Goal: Feedback & Contribution: Contribute content

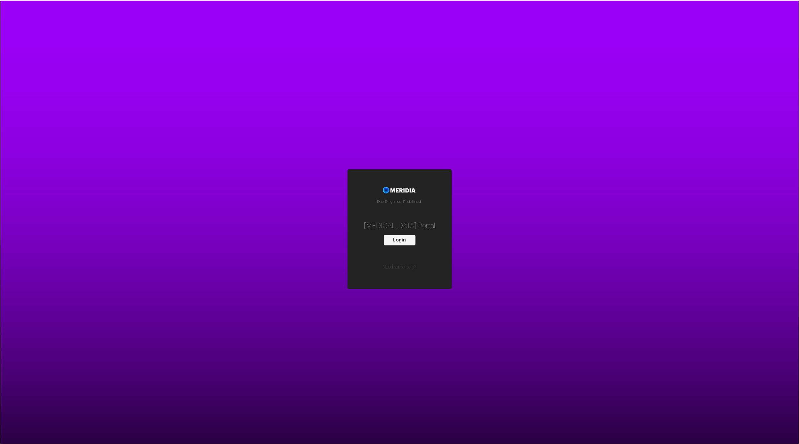
click at [402, 243] on button "Login" at bounding box center [400, 240] width 32 height 11
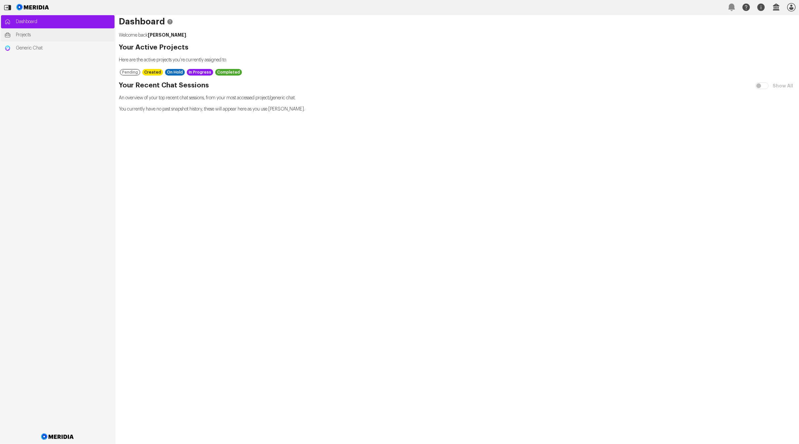
click at [38, 38] on link "Projects" at bounding box center [58, 34] width 114 height 13
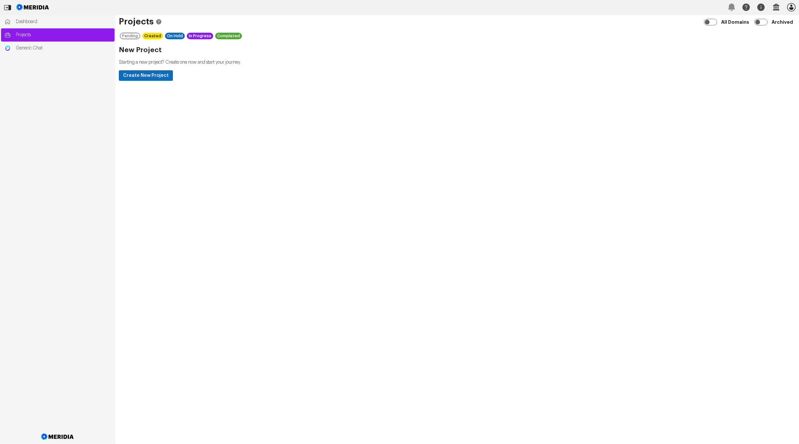
click at [795, 9] on icon "button" at bounding box center [792, 7] width 11 height 11
click at [328, 147] on div "Projects Archived All Domains Pending Created On Hold In Progress Completed New…" at bounding box center [458, 229] width 684 height 429
click at [37, 22] on span "Dashboard" at bounding box center [63, 21] width 95 height 7
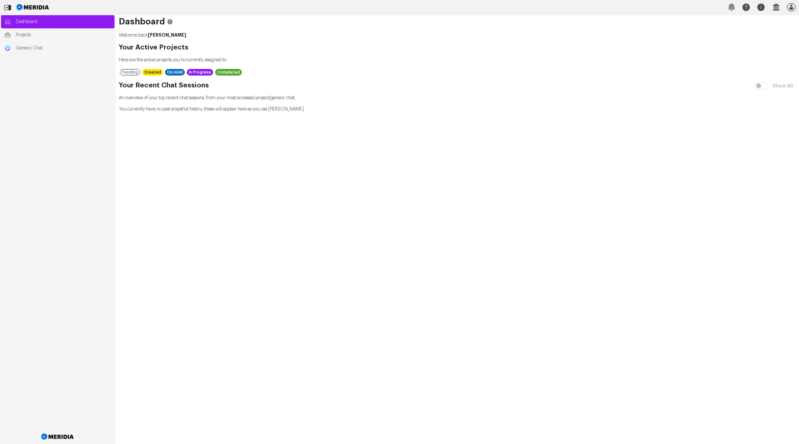
click at [45, 10] on img at bounding box center [32, 7] width 35 height 15
click at [42, 37] on span "Projects" at bounding box center [63, 35] width 95 height 7
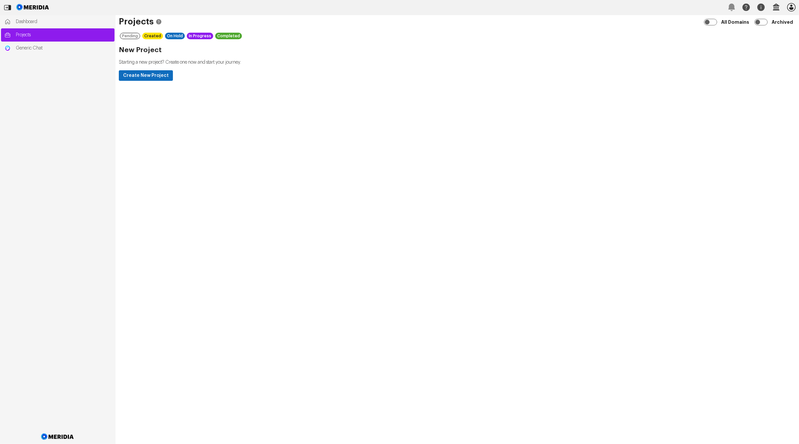
click at [794, 6] on icon "button" at bounding box center [792, 7] width 11 height 11
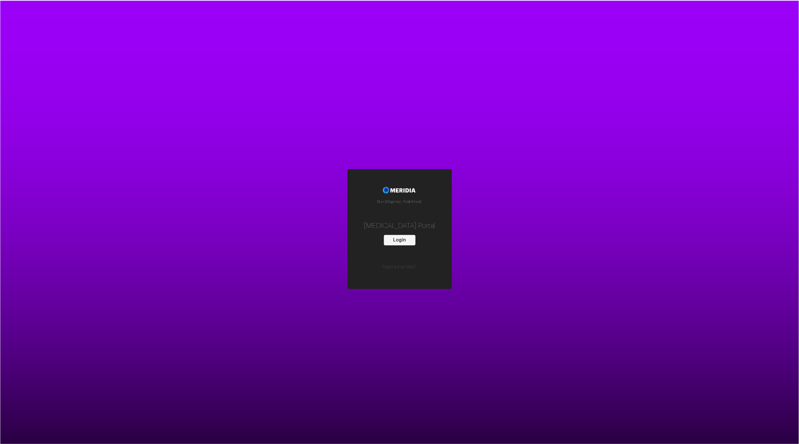
click at [401, 241] on button "Login" at bounding box center [400, 240] width 32 height 11
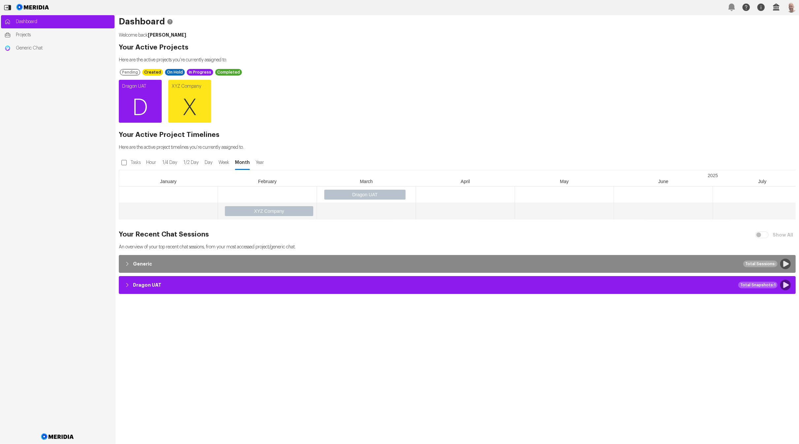
click at [140, 114] on span "D" at bounding box center [140, 108] width 43 height 40
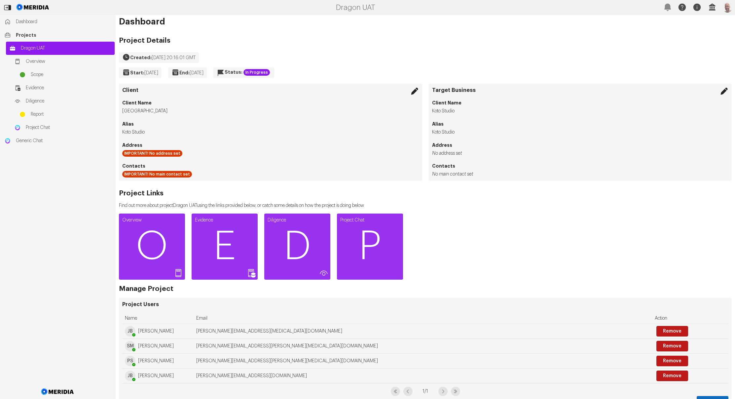
scroll to position [73, 0]
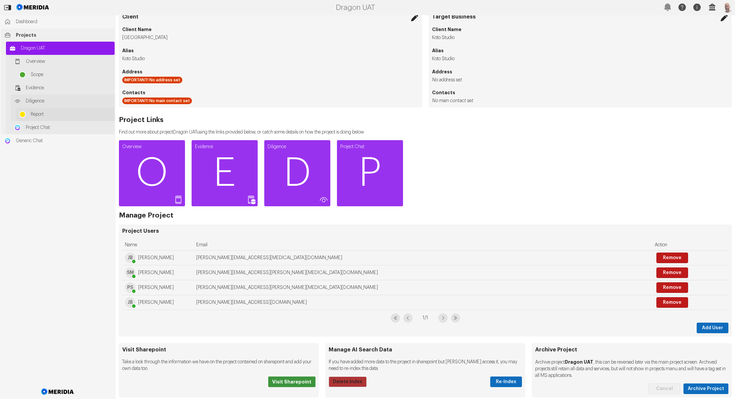
click at [53, 121] on ul "Overview Scope Evidence Diligence Report Project Chat" at bounding box center [63, 94] width 104 height 79
click at [58, 115] on span "Report" at bounding box center [71, 114] width 81 height 7
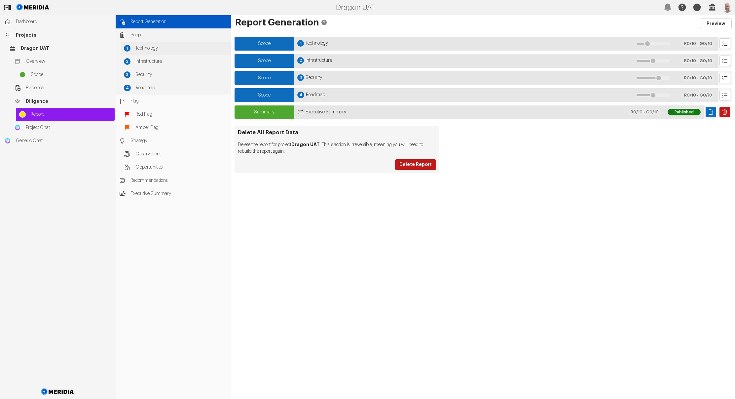
click at [174, 50] on span "Technology" at bounding box center [181, 48] width 92 height 7
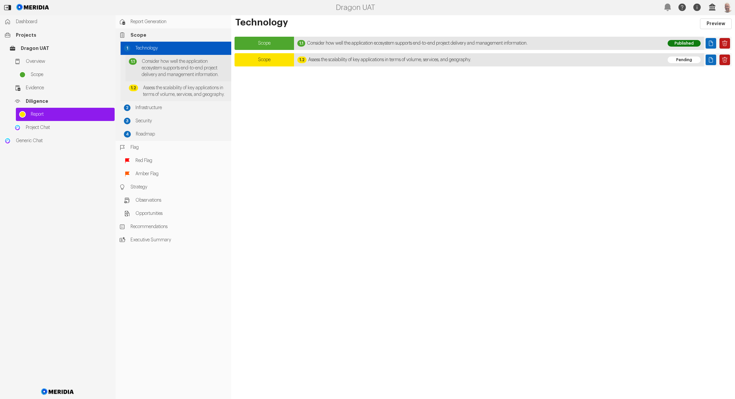
click at [175, 55] on div "1.1 Consider how well the application ecosystem supports end-to-end project del…" at bounding box center [178, 68] width 106 height 26
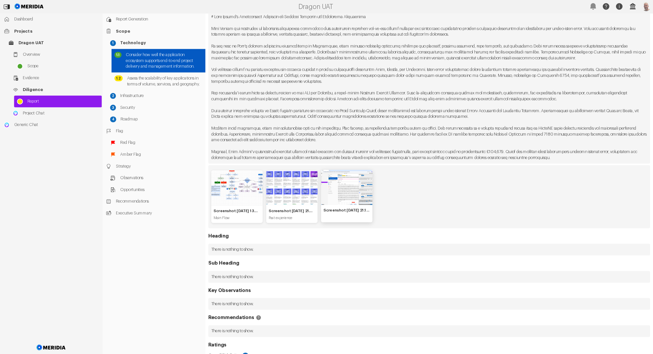
scroll to position [103, 0]
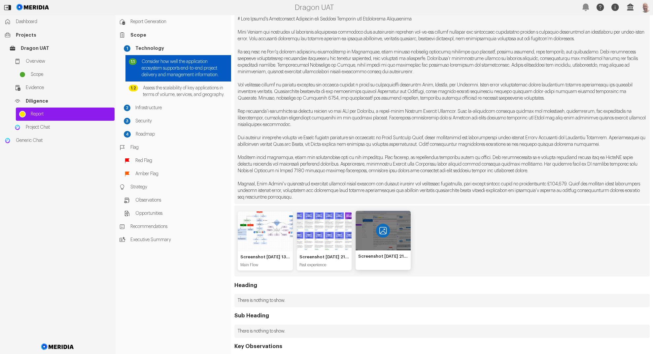
click at [380, 238] on icon "View image" at bounding box center [383, 231] width 14 height 14
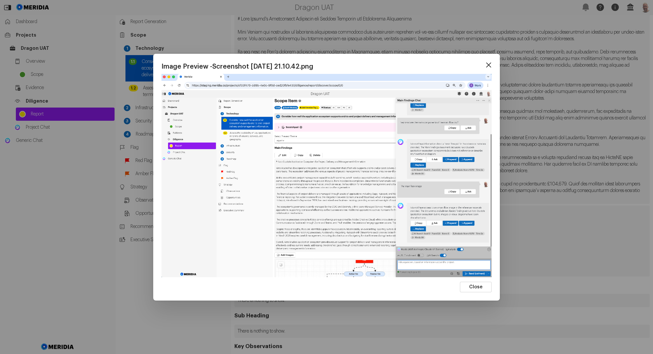
click at [489, 64] on icon at bounding box center [488, 64] width 5 height 5
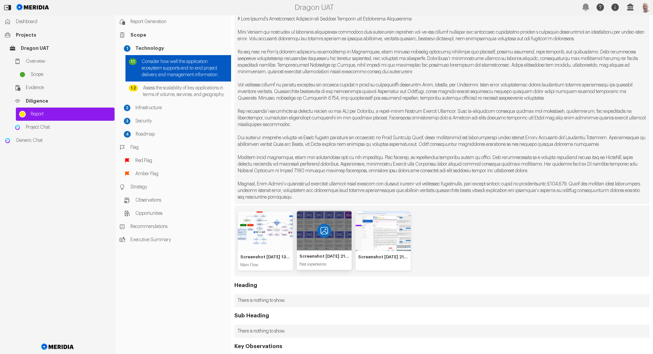
click at [326, 238] on icon "View image" at bounding box center [324, 231] width 14 height 14
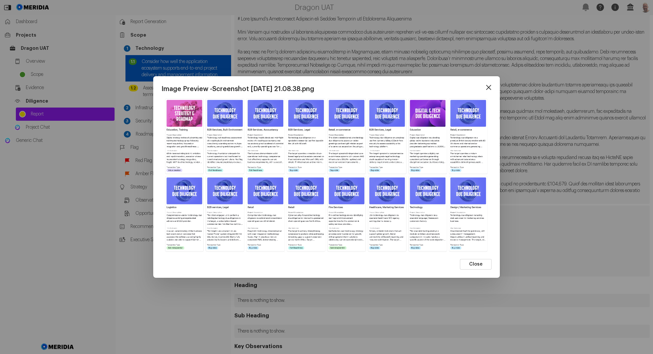
click at [487, 86] on icon at bounding box center [489, 88] width 10 height 10
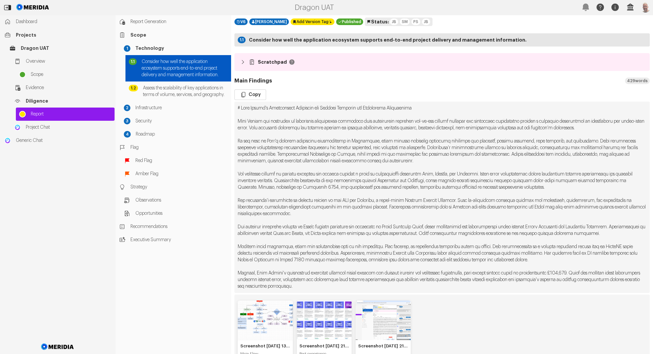
scroll to position [0, 0]
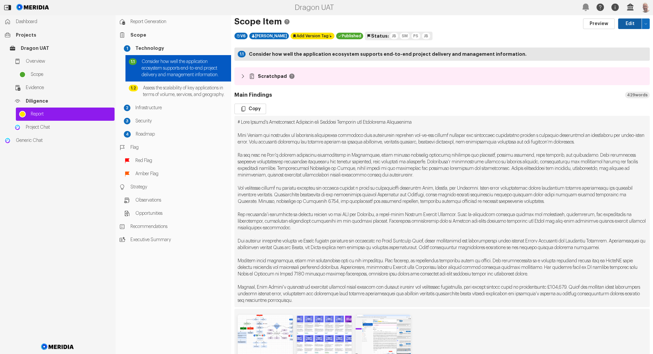
click at [623, 20] on button "Edit" at bounding box center [630, 23] width 24 height 11
select select "*******"
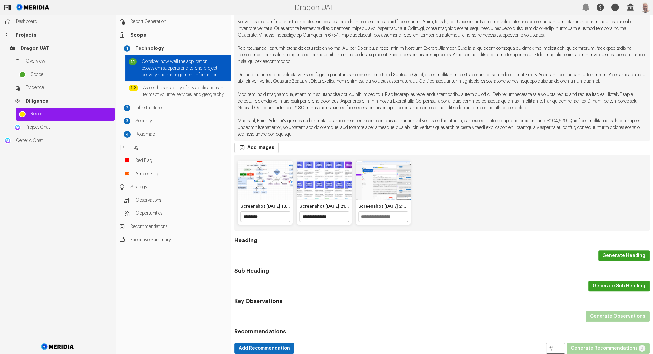
scroll to position [227, 0]
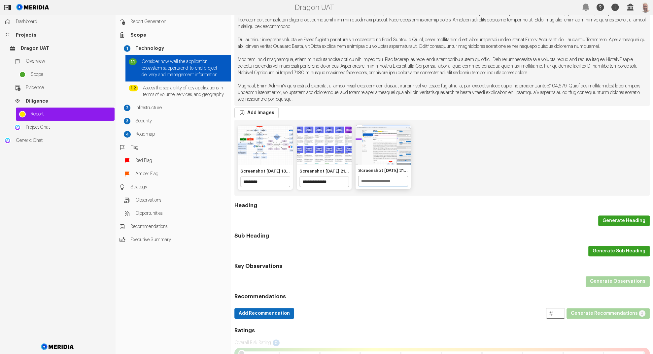
click at [377, 186] on input "3 of 3" at bounding box center [383, 181] width 49 height 10
type input "*******"
click at [426, 313] on div "Recommendations Add Recommendation * Generate Recommendations 3 Generating init…" at bounding box center [441, 308] width 415 height 29
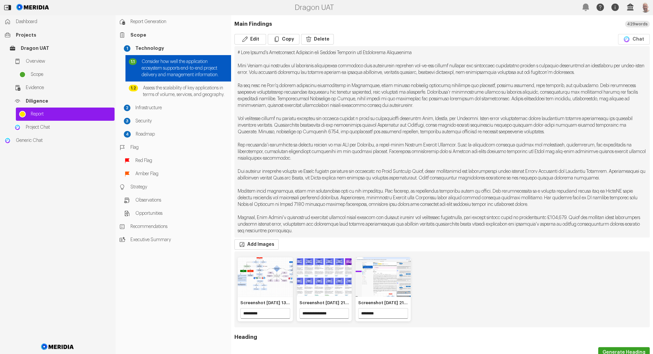
scroll to position [0, 0]
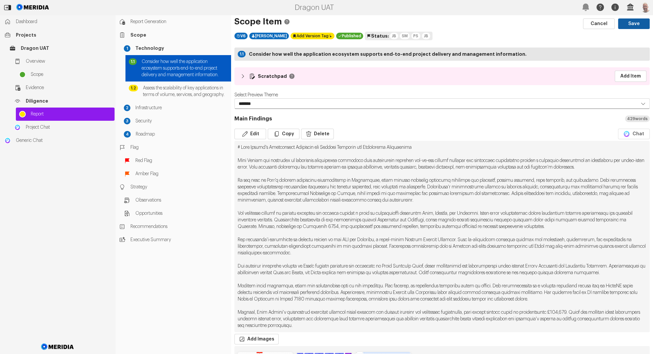
click at [623, 23] on button "Save" at bounding box center [634, 23] width 32 height 11
click at [624, 24] on button "Save" at bounding box center [634, 23] width 32 height 11
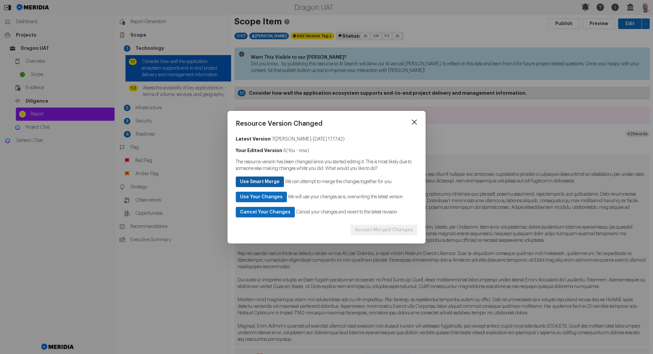
click at [273, 181] on button "Use Smart Merge" at bounding box center [260, 182] width 48 height 11
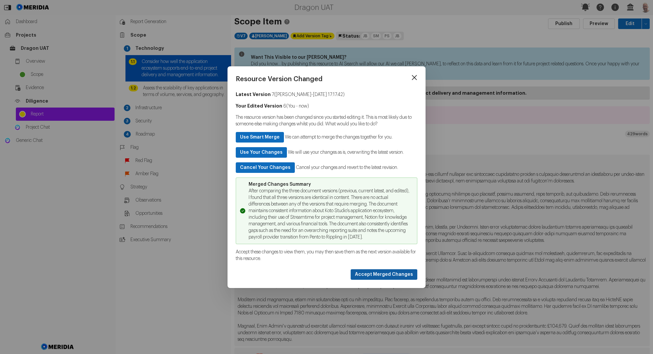
click at [365, 275] on button "Accept Merged Changes" at bounding box center [384, 274] width 67 height 11
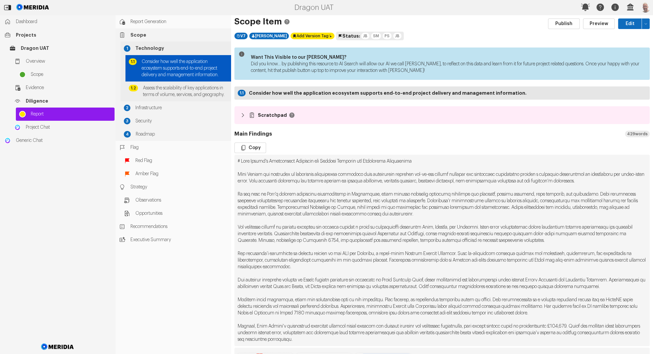
click at [200, 76] on span "Consider how well the application ecosystem supports end-to-end project deliver…" at bounding box center [185, 68] width 86 height 20
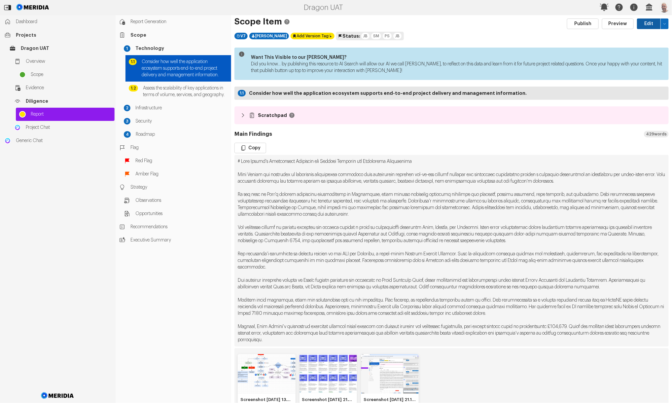
click at [644, 23] on button "Edit" at bounding box center [649, 23] width 24 height 11
select select "*******"
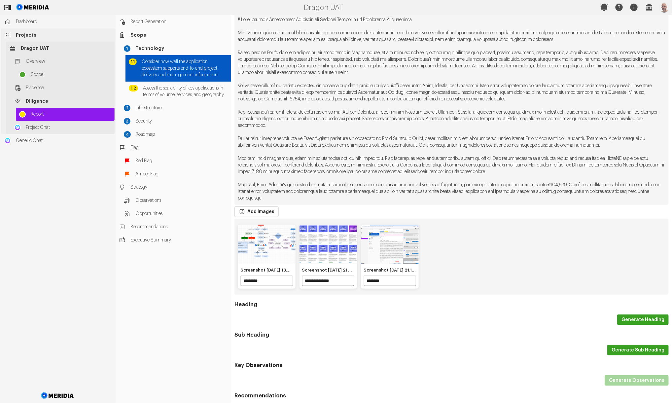
scroll to position [105, 0]
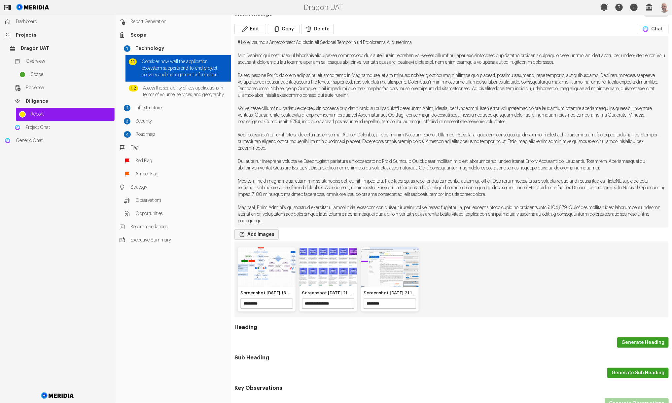
click at [264, 233] on button "Add Images" at bounding box center [256, 234] width 44 height 11
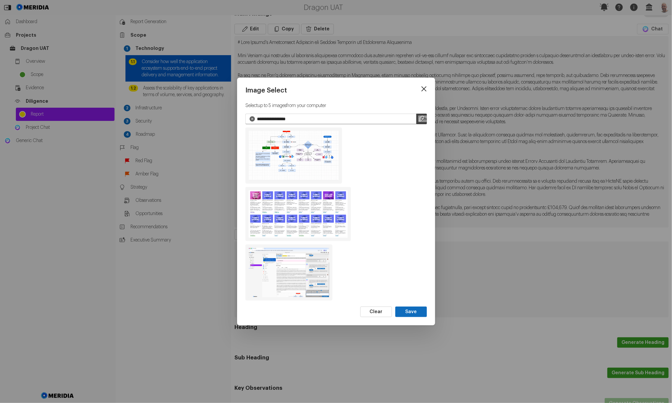
click at [420, 119] on input "file" at bounding box center [421, 119] width 11 height 11
type input "**********"
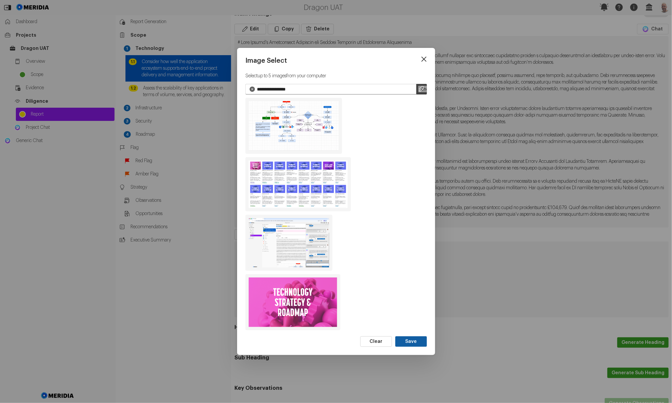
click at [413, 340] on button "Save" at bounding box center [411, 341] width 32 height 11
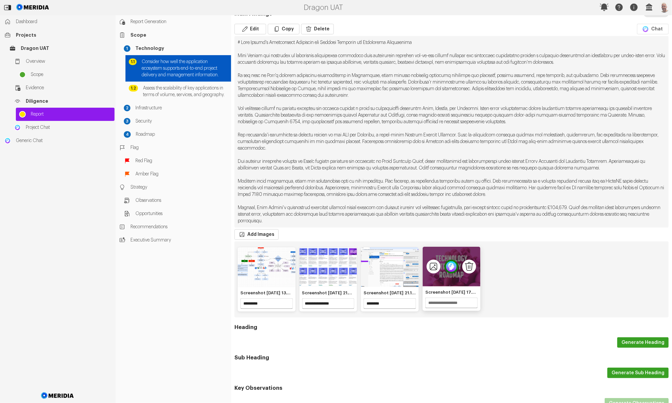
click at [449, 268] on img "4 of 4" at bounding box center [451, 267] width 14 height 14
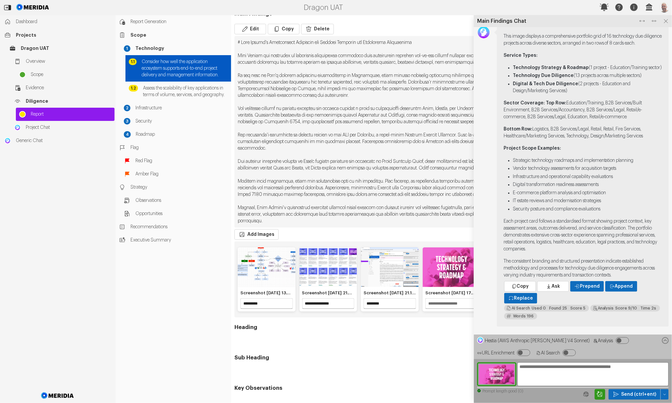
click at [551, 370] on textarea at bounding box center [592, 374] width 151 height 24
type textarea "**********"
click at [644, 395] on span "Send (ctrl+ent)" at bounding box center [638, 394] width 35 height 7
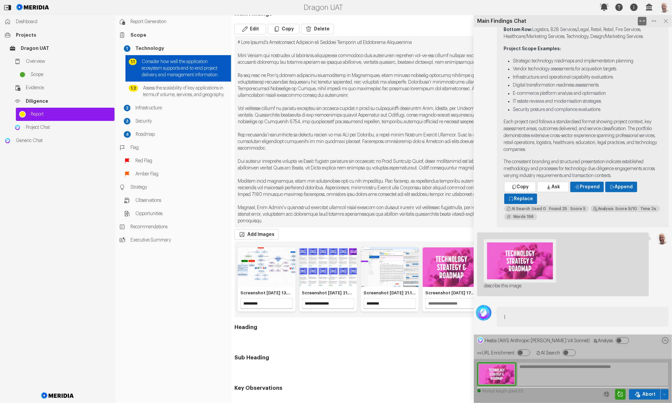
click at [644, 24] on icon at bounding box center [642, 21] width 9 height 9
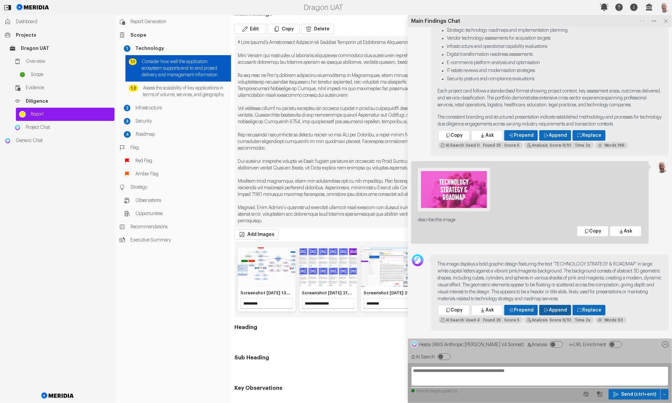
click at [554, 313] on span "Append" at bounding box center [558, 310] width 18 height 7
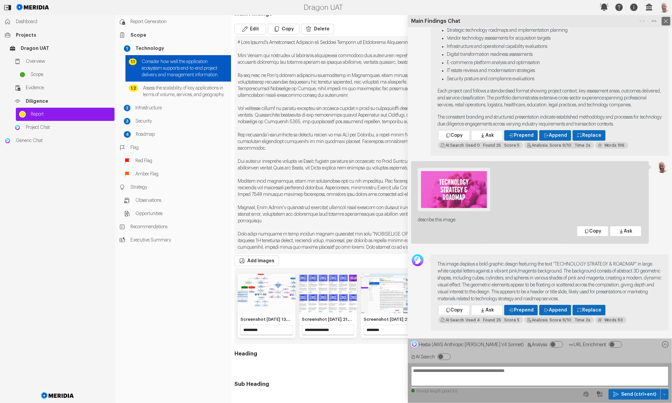
click at [667, 21] on icon at bounding box center [666, 21] width 9 height 9
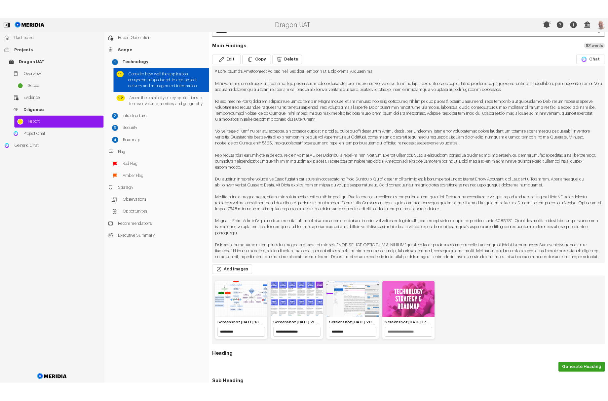
scroll to position [0, 0]
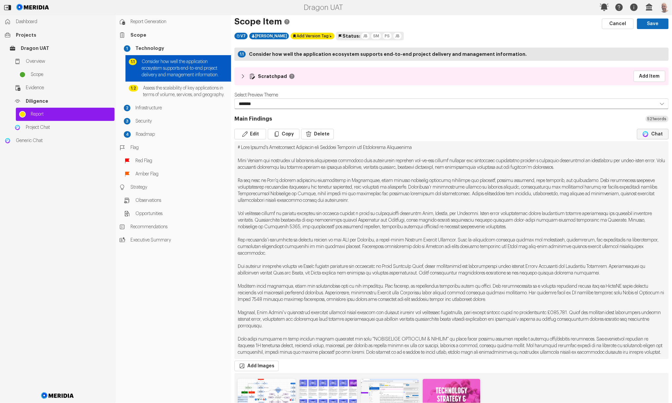
click at [649, 133] on button "Chat" at bounding box center [653, 134] width 32 height 11
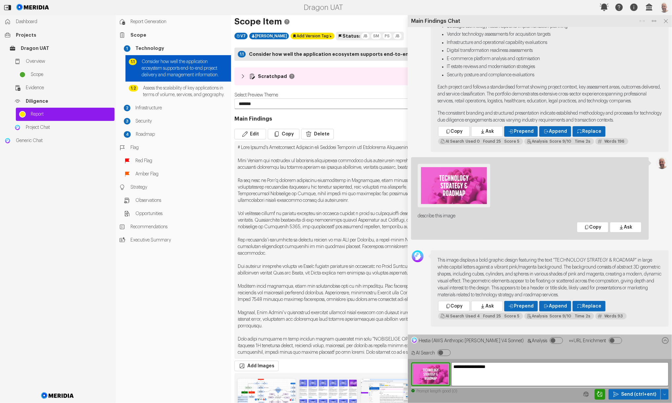
click at [602, 396] on icon "Image Query" at bounding box center [600, 394] width 6 height 6
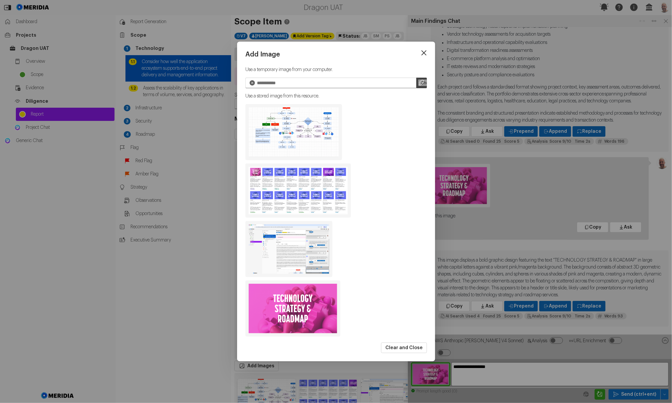
click at [422, 85] on input "file" at bounding box center [421, 83] width 11 height 11
type input "**********"
click at [424, 53] on icon at bounding box center [423, 53] width 5 height 5
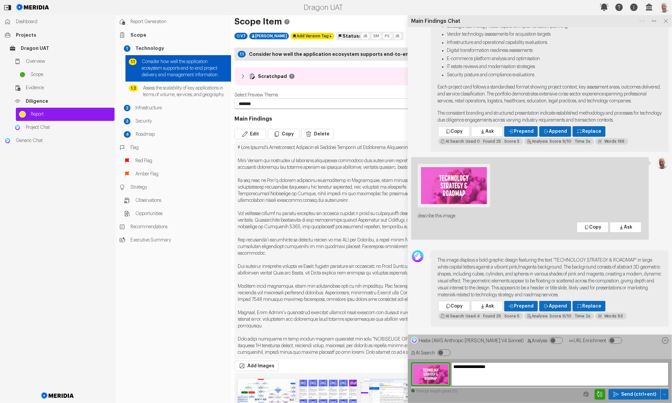
type input "**********"
click at [443, 374] on img at bounding box center [430, 374] width 39 height 24
click at [424, 376] on img at bounding box center [430, 374] width 39 height 24
click at [493, 366] on textarea "**********" at bounding box center [559, 374] width 217 height 24
click at [391, 325] on pre at bounding box center [451, 250] width 434 height 218
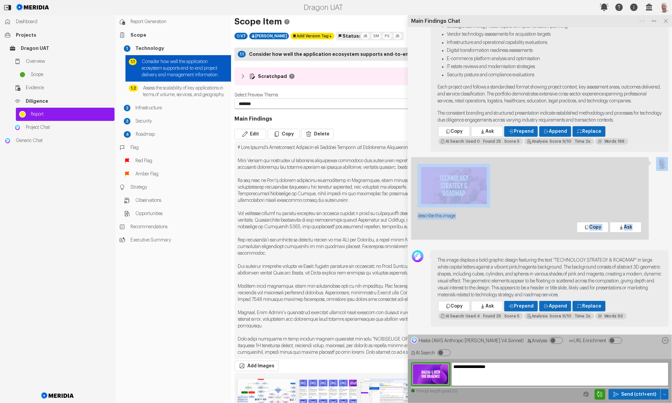
drag, startPoint x: 666, startPoint y: 21, endPoint x: 625, endPoint y: 241, distance: 224.1
click at [625, 241] on div "Main Findings Chat describe this image Copy Ask This image displays a bold grap…" at bounding box center [540, 209] width 264 height 388
click at [444, 374] on img at bounding box center [430, 374] width 39 height 24
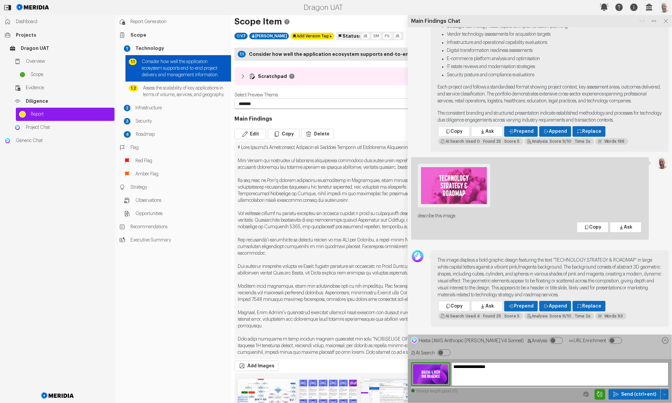
click at [467, 374] on textarea "**********" at bounding box center [559, 374] width 217 height 24
type textarea "**********"
click at [624, 392] on span "Send (ctrl+ent)" at bounding box center [638, 394] width 35 height 7
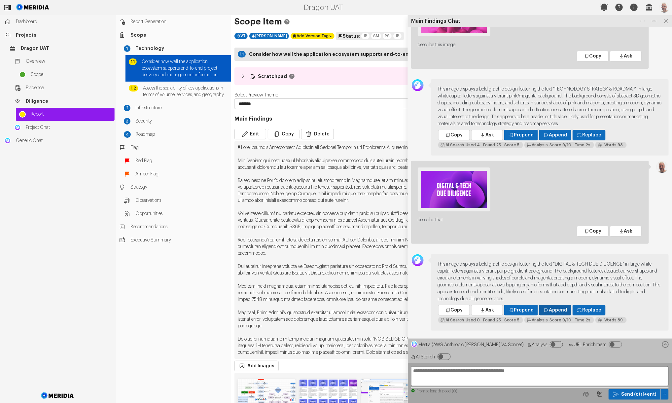
click at [553, 313] on span "Append" at bounding box center [558, 310] width 18 height 7
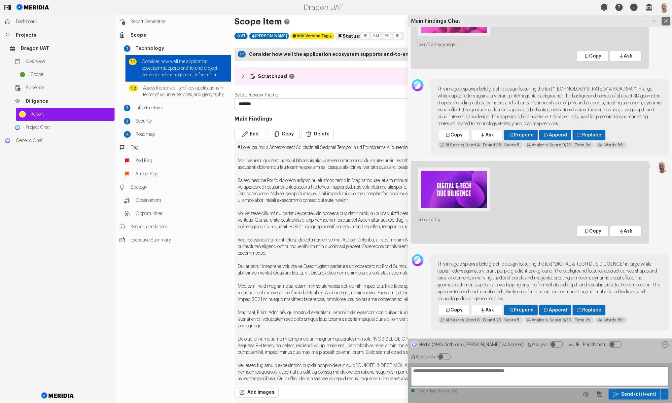
click at [666, 23] on icon at bounding box center [666, 21] width 9 height 9
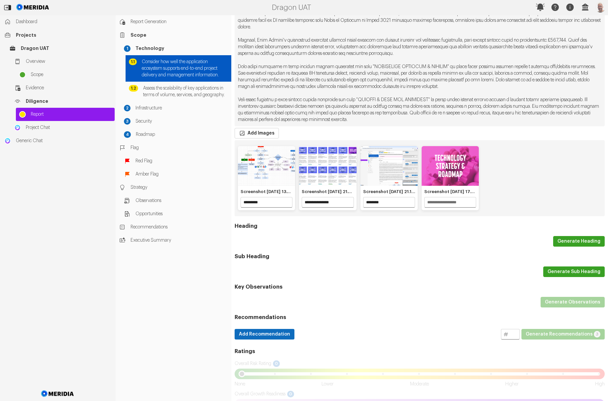
scroll to position [309, 0]
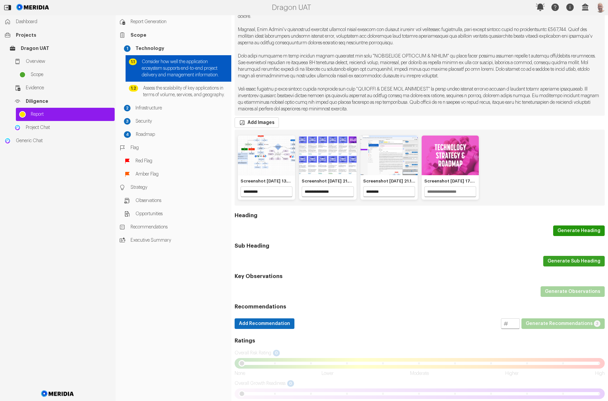
click at [567, 236] on button "Generate Heading" at bounding box center [579, 230] width 52 height 11
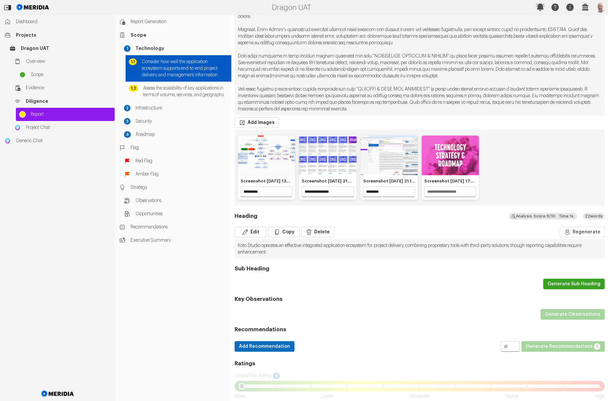
scroll to position [350, 0]
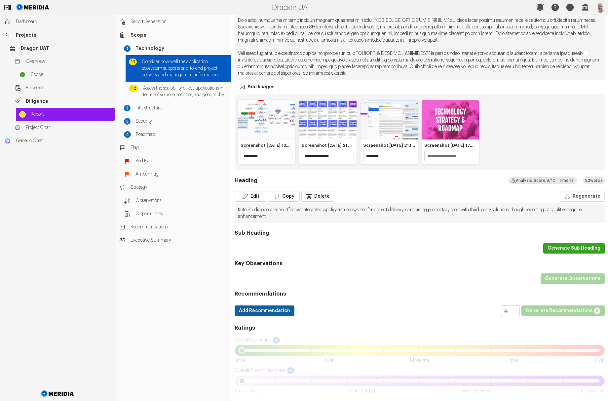
click at [276, 310] on button "Add Recommendation" at bounding box center [264, 310] width 60 height 11
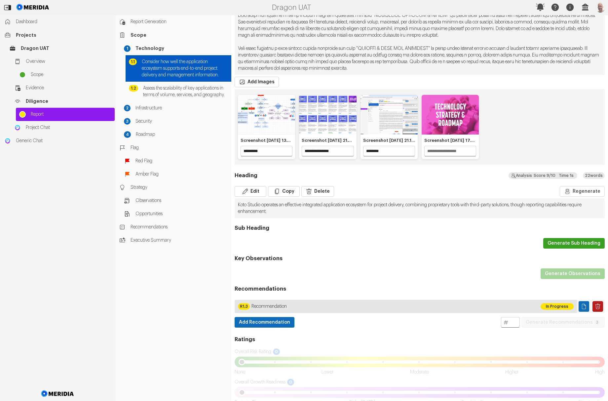
scroll to position [366, 0]
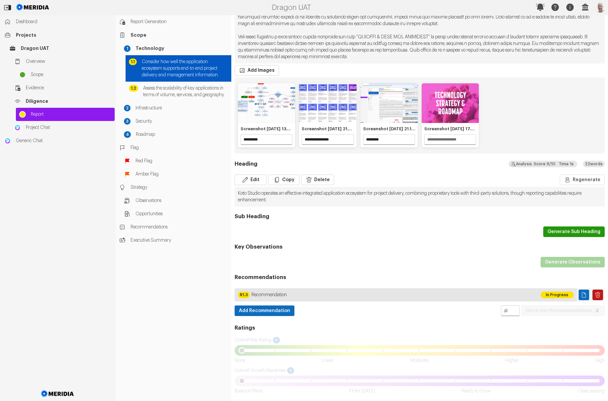
click at [562, 233] on button "Generate Sub Heading" at bounding box center [573, 231] width 61 height 11
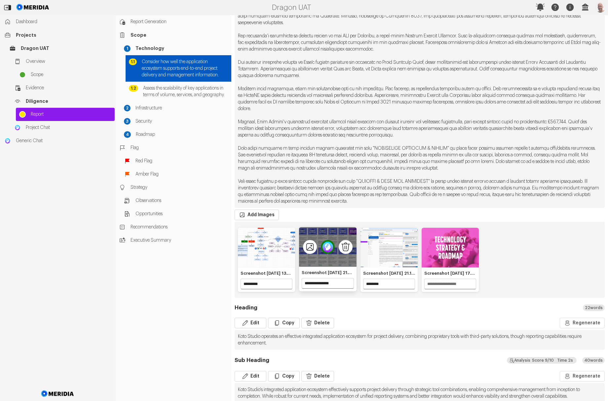
scroll to position [203, 0]
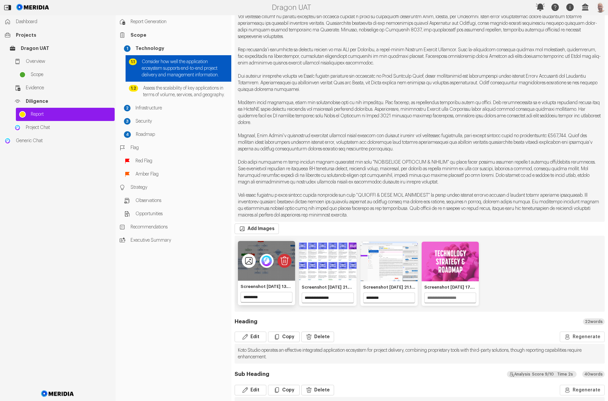
click at [280, 267] on icon "Delete image" at bounding box center [284, 261] width 14 height 14
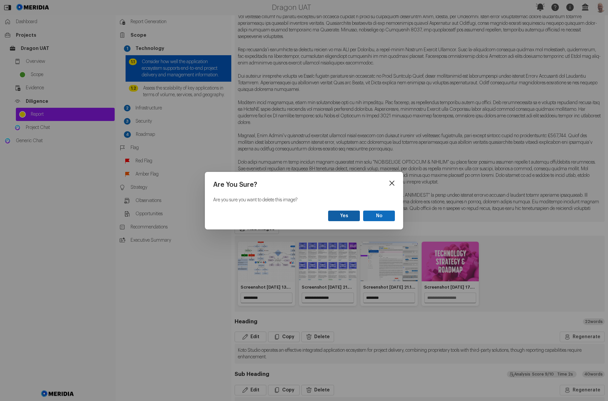
click at [356, 213] on button "Yes" at bounding box center [344, 215] width 32 height 11
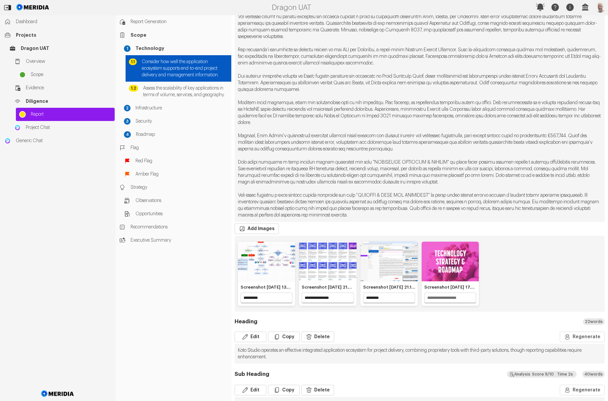
type input "**********"
type input "*******"
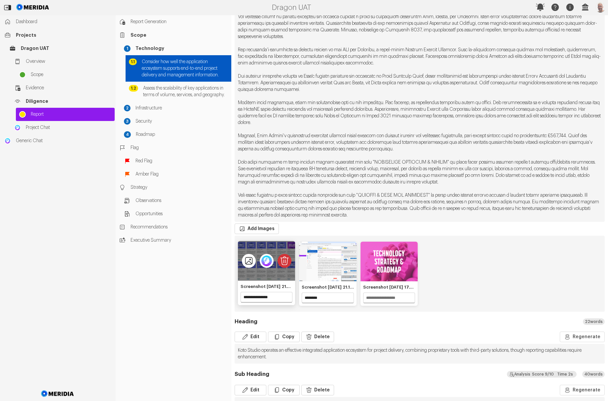
click at [282, 266] on icon "Delete image" at bounding box center [284, 261] width 14 height 14
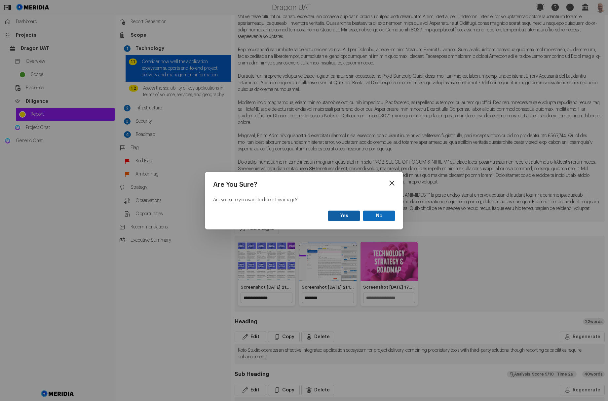
click at [342, 217] on button "Yes" at bounding box center [344, 215] width 32 height 11
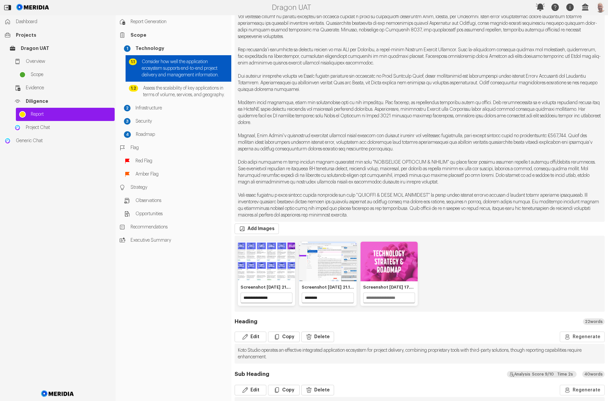
type input "*******"
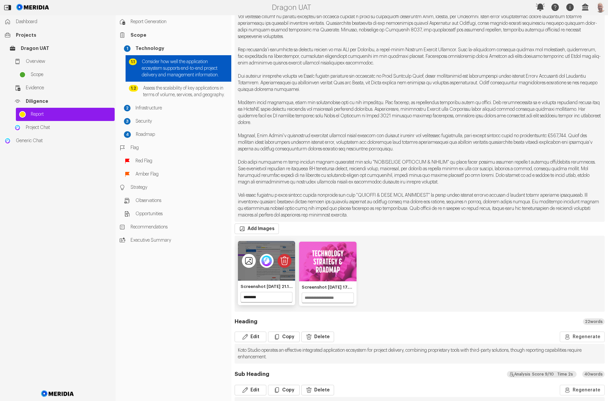
click at [287, 267] on icon "Delete image" at bounding box center [284, 261] width 14 height 14
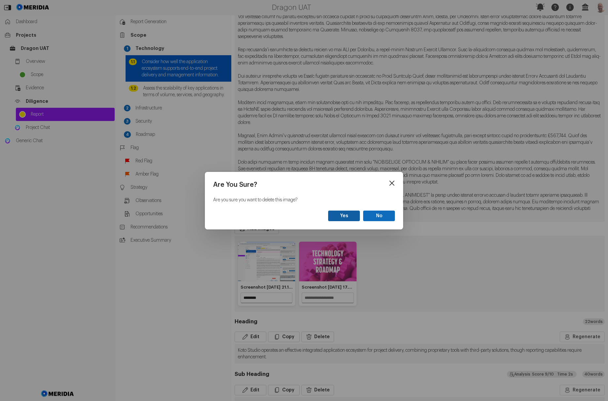
click at [354, 216] on button "Yes" at bounding box center [344, 215] width 32 height 11
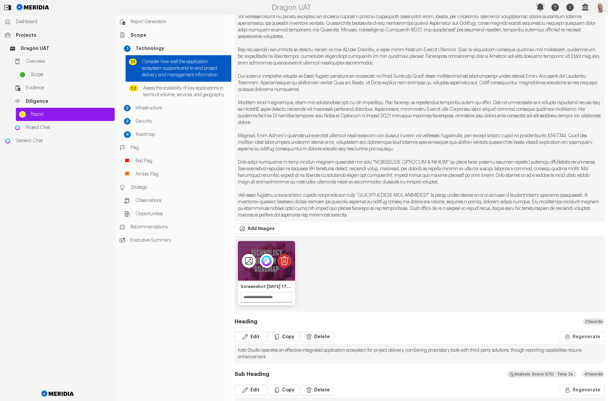
click at [286, 267] on icon "Delete image" at bounding box center [284, 261] width 14 height 14
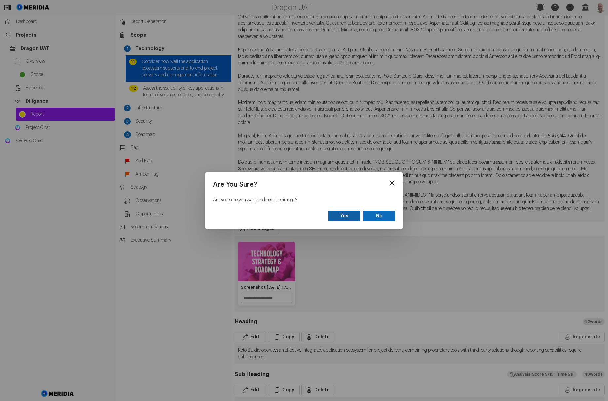
click at [349, 214] on button "Yes" at bounding box center [344, 215] width 32 height 11
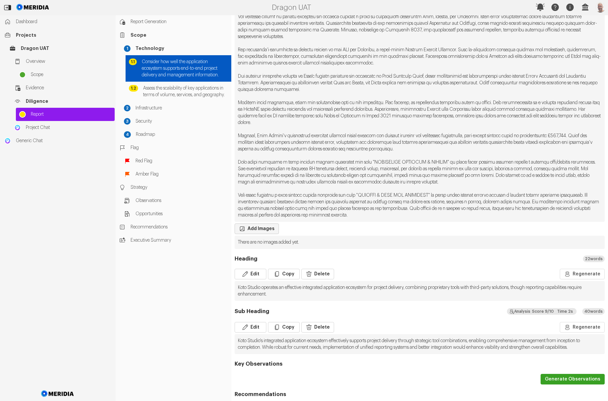
click at [265, 233] on button "Add Images" at bounding box center [256, 228] width 44 height 11
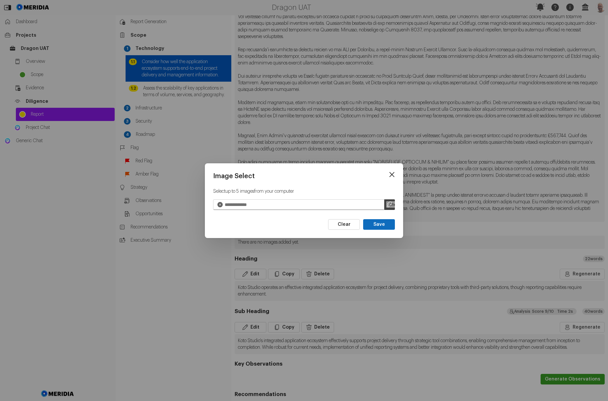
click at [389, 206] on input "file" at bounding box center [389, 204] width 11 height 11
type input "**********"
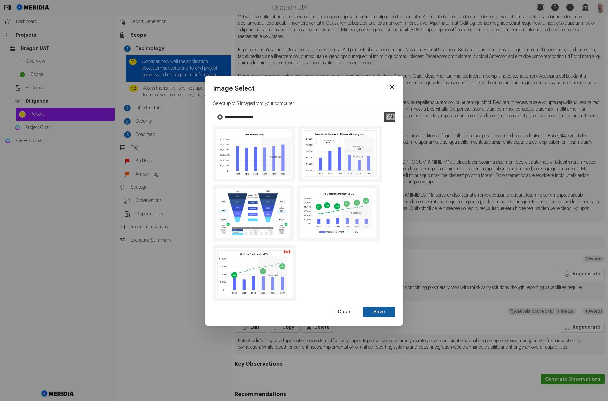
click at [384, 311] on button "Save" at bounding box center [379, 311] width 32 height 11
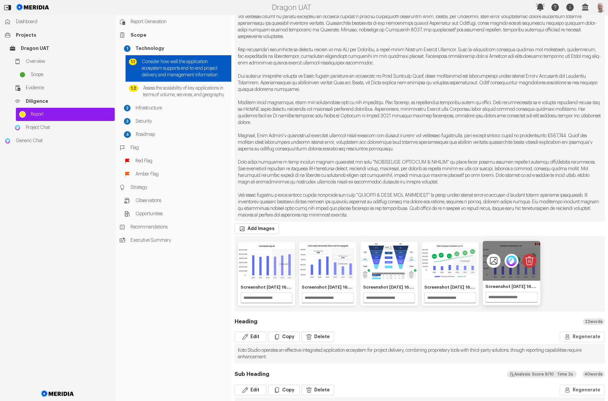
click at [527, 262] on icon "Delete image" at bounding box center [529, 261] width 14 height 14
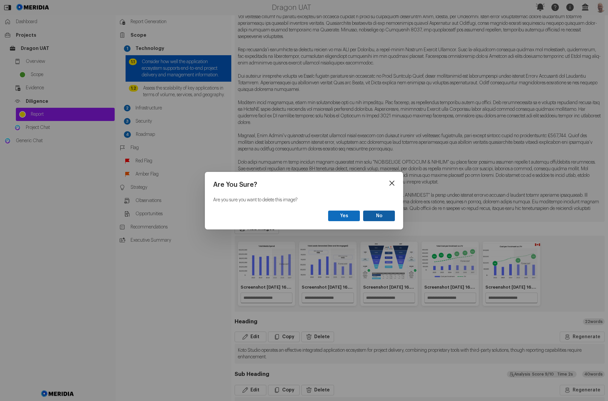
click at [383, 214] on button "No" at bounding box center [379, 215] width 32 height 11
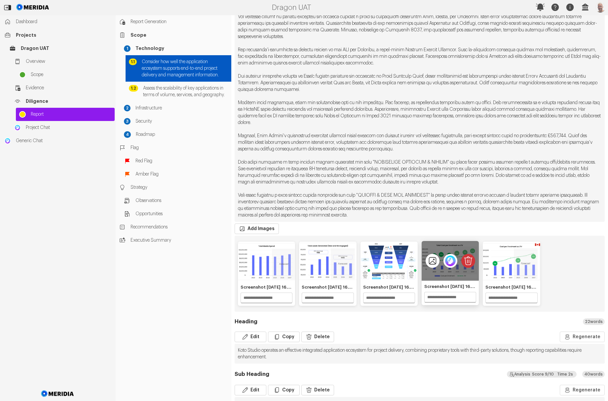
click at [463, 266] on icon "Delete image" at bounding box center [468, 261] width 14 height 14
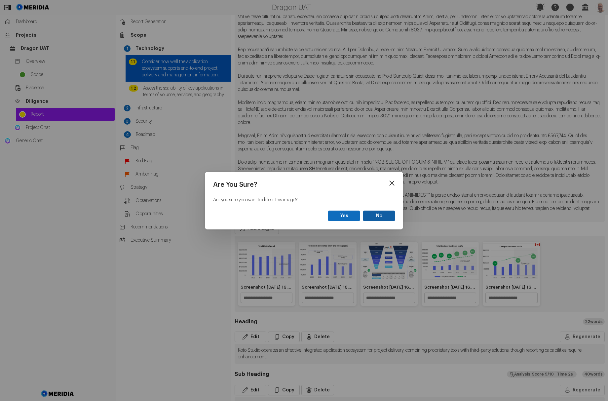
click at [385, 217] on button "No" at bounding box center [379, 215] width 32 height 11
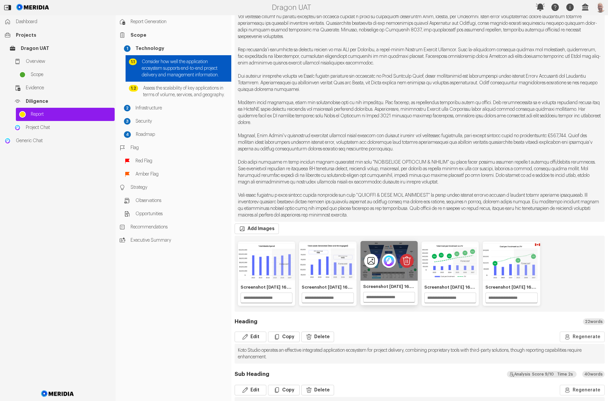
click at [405, 265] on icon "Delete image" at bounding box center [407, 260] width 9 height 9
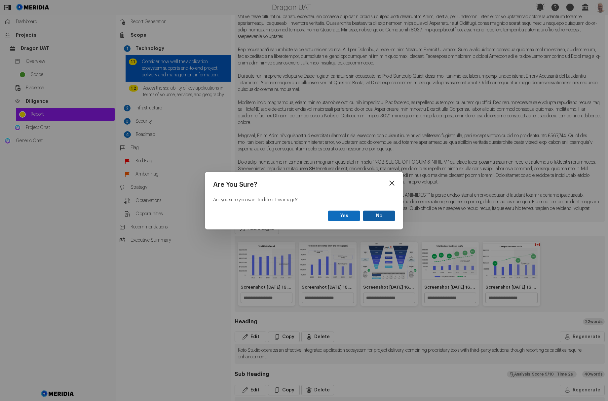
click at [375, 213] on button "No" at bounding box center [379, 215] width 32 height 11
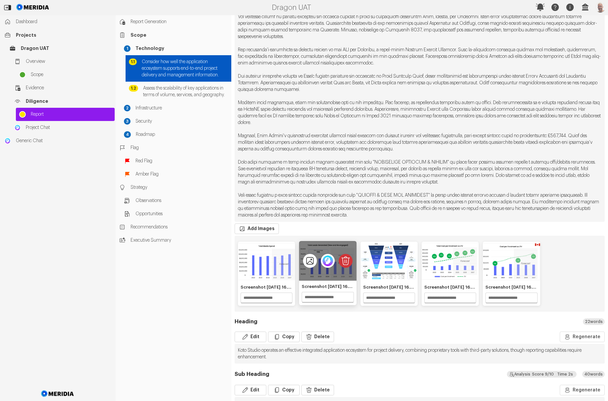
click at [342, 265] on icon "Delete image" at bounding box center [345, 261] width 14 height 14
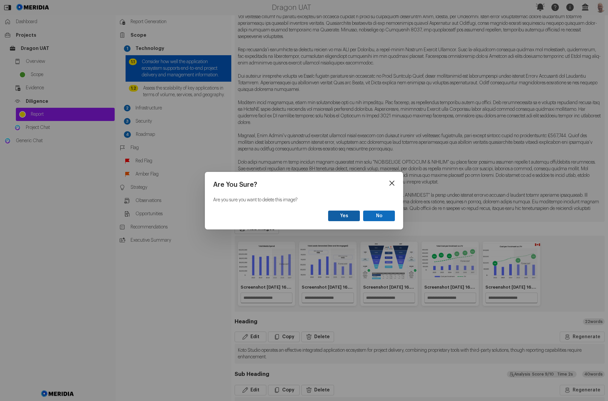
click at [346, 216] on button "Yes" at bounding box center [344, 215] width 32 height 11
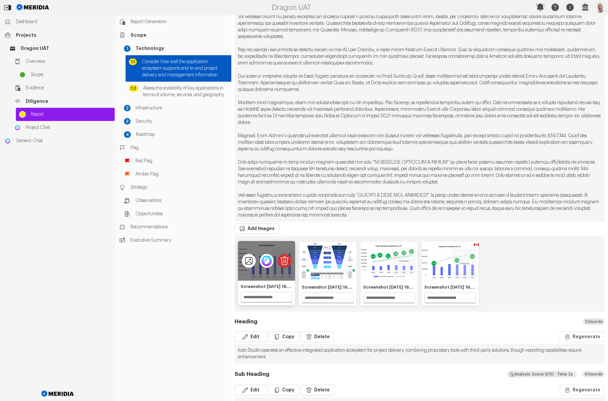
click at [288, 265] on icon "Delete image" at bounding box center [284, 261] width 14 height 14
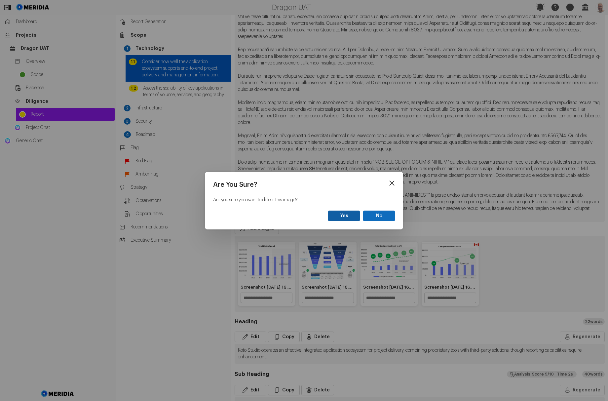
click at [339, 214] on button "Yes" at bounding box center [344, 215] width 32 height 11
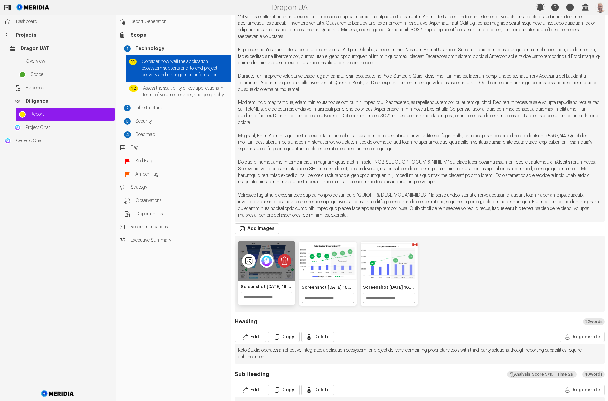
click at [285, 267] on icon "Delete image" at bounding box center [284, 261] width 14 height 14
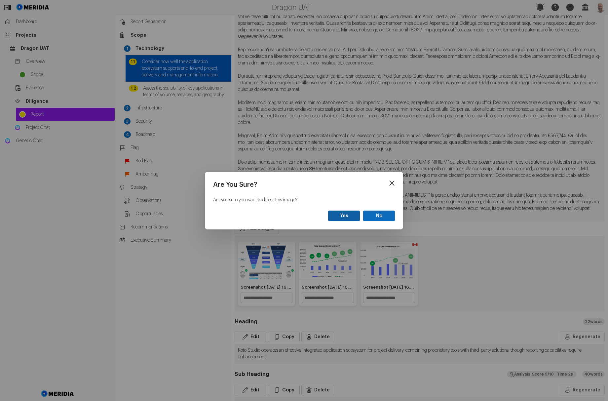
click at [338, 217] on button "Yes" at bounding box center [344, 215] width 32 height 11
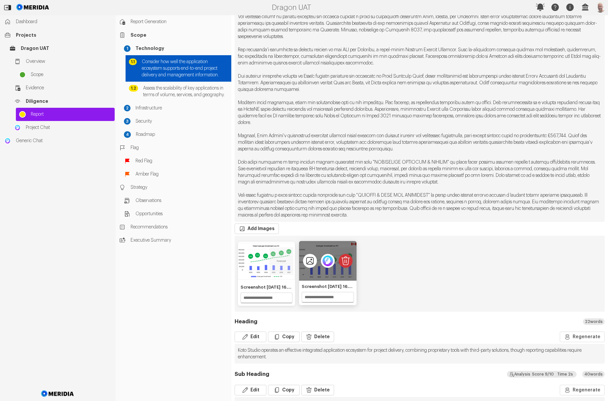
click at [343, 267] on icon "Delete image" at bounding box center [345, 261] width 14 height 14
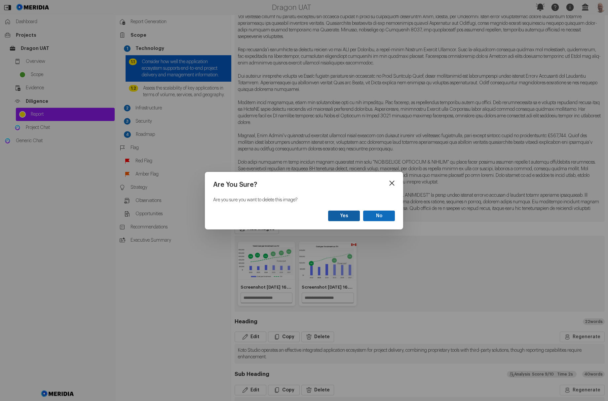
click at [342, 212] on button "Yes" at bounding box center [344, 215] width 32 height 11
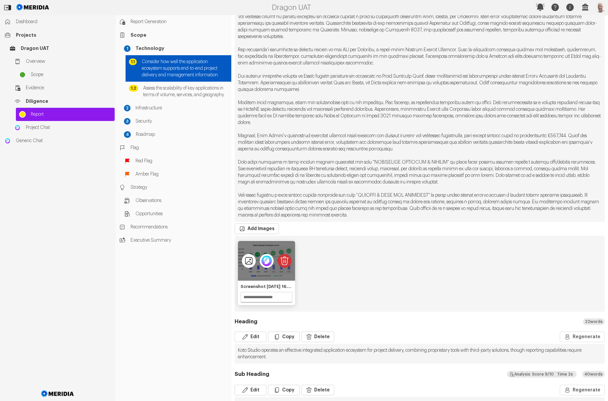
click at [283, 267] on icon "Delete image" at bounding box center [284, 261] width 14 height 14
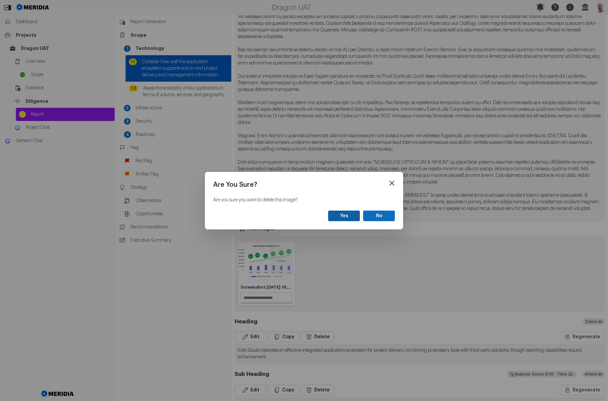
click at [337, 218] on button "Yes" at bounding box center [344, 215] width 32 height 11
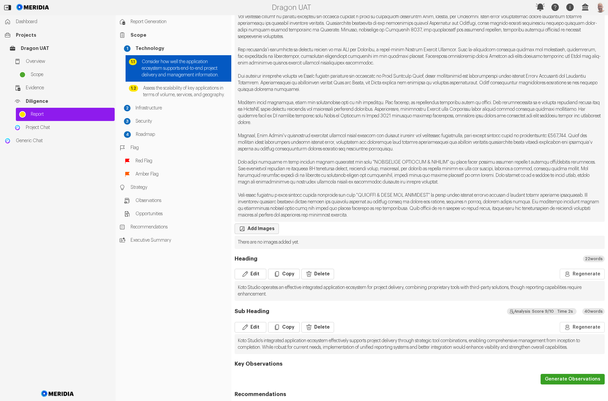
click at [254, 234] on button "Add Images" at bounding box center [256, 228] width 44 height 11
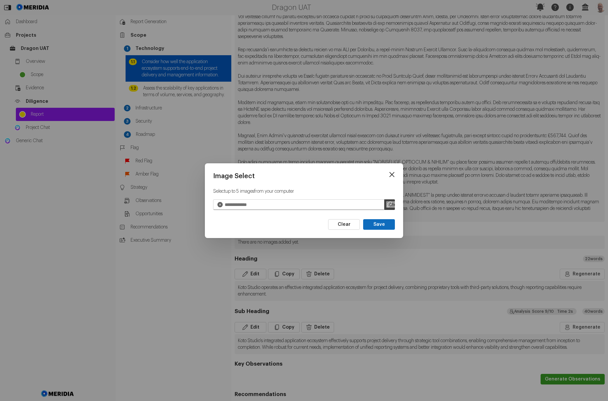
click at [395, 205] on div "Image Select Select up to 5 images from your computer Clear Save" at bounding box center [304, 200] width 198 height 75
click at [391, 205] on input "file" at bounding box center [389, 204] width 11 height 11
type input "**********"
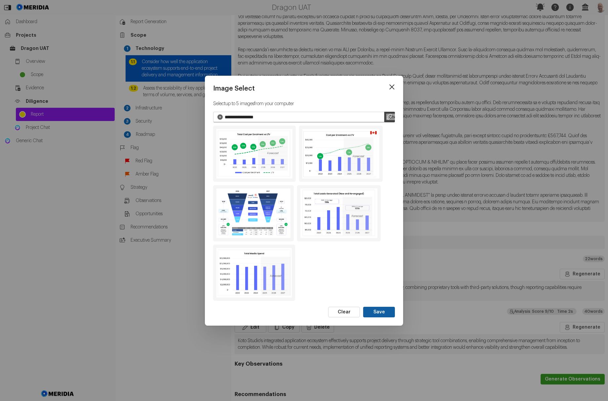
click at [388, 311] on button "Save" at bounding box center [379, 311] width 32 height 11
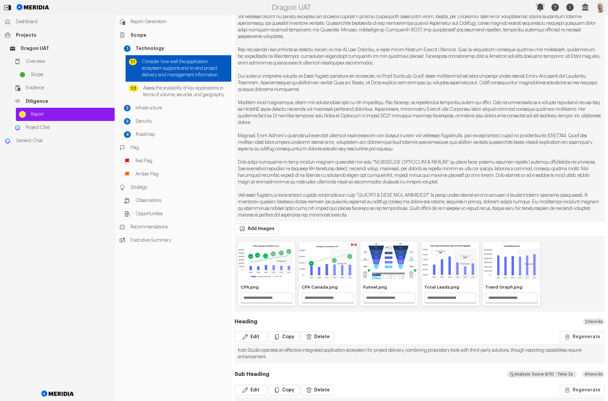
click at [576, 376] on div "Analysis S core 9 /10 T ime 2 s 40 words" at bounding box center [511, 374] width 185 height 8
click at [386, 251] on div "3 of 5" at bounding box center [388, 261] width 57 height 40
click at [370, 264] on icon "View image" at bounding box center [370, 260] width 7 height 7
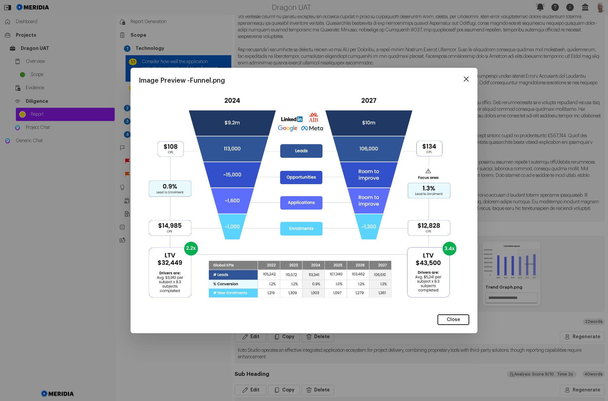
click at [468, 81] on icon at bounding box center [466, 79] width 5 height 5
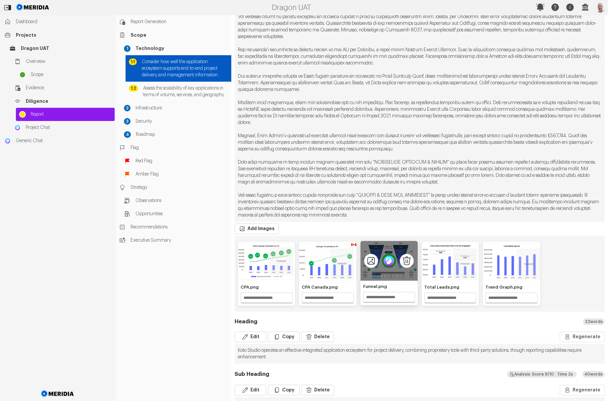
click at [388, 266] on img "3 of 5" at bounding box center [389, 261] width 14 height 14
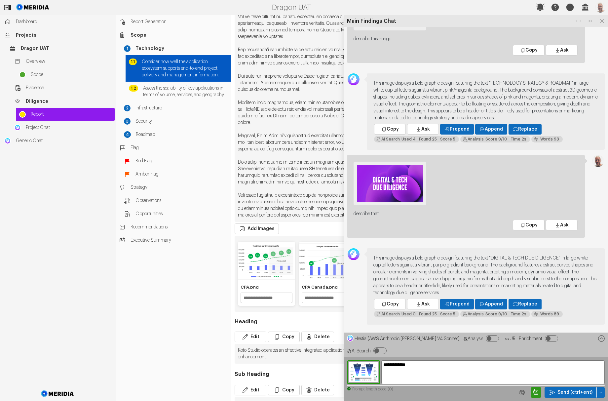
click at [399, 371] on textarea "**********" at bounding box center [492, 372] width 223 height 24
click at [603, 341] on icon at bounding box center [601, 338] width 7 height 7
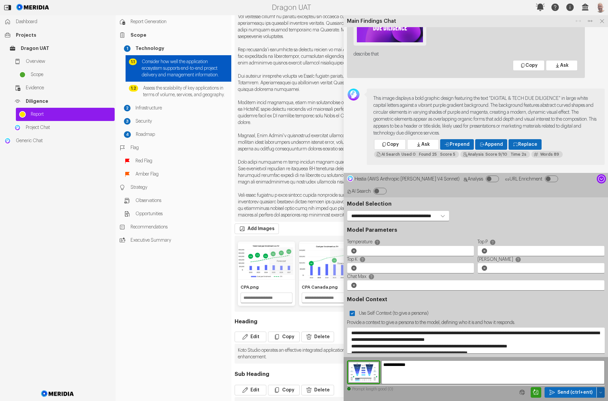
click at [602, 393] on icon "button" at bounding box center [600, 392] width 4 height 4
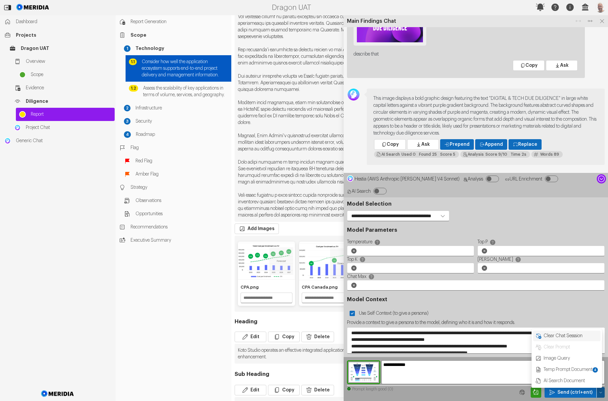
click at [582, 336] on span "Clear Chat Sesssion" at bounding box center [570, 335] width 55 height 7
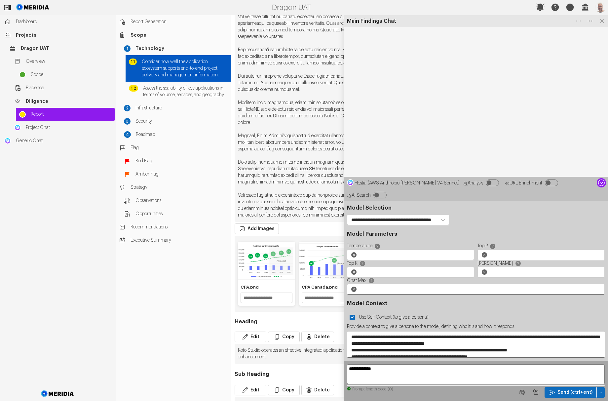
click at [602, 187] on icon at bounding box center [600, 182] width 9 height 9
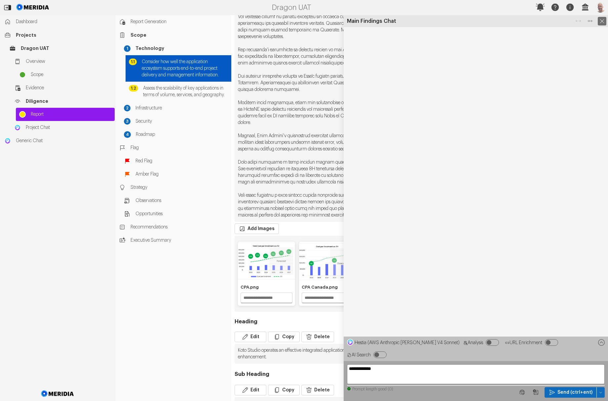
click at [601, 19] on icon at bounding box center [601, 21] width 9 height 9
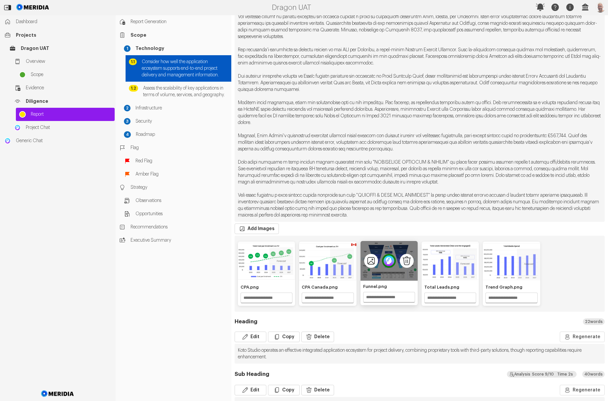
click at [387, 267] on img "3 of 5" at bounding box center [389, 261] width 14 height 14
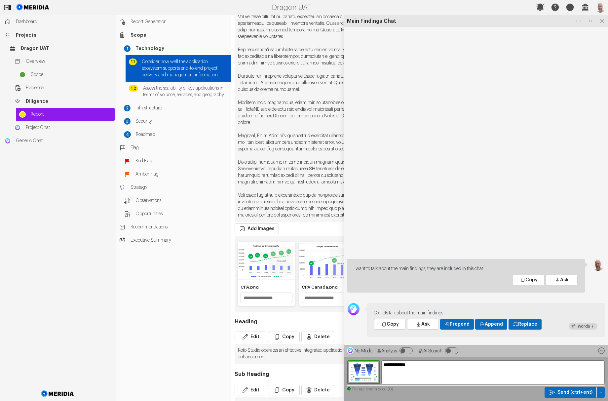
click at [407, 372] on textarea "**********" at bounding box center [492, 372] width 223 height 24
type textarea "**********"
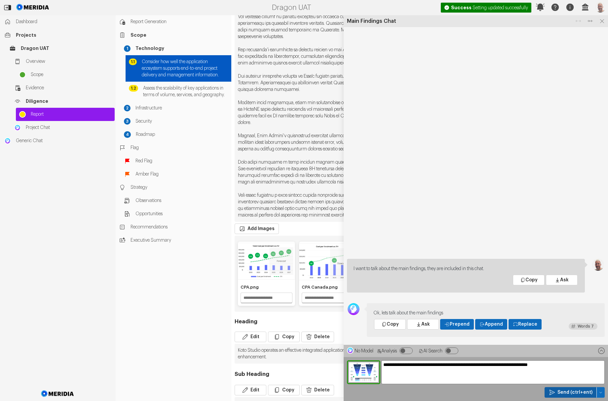
click at [563, 389] on span "Send (ctrl+ent)" at bounding box center [574, 392] width 35 height 7
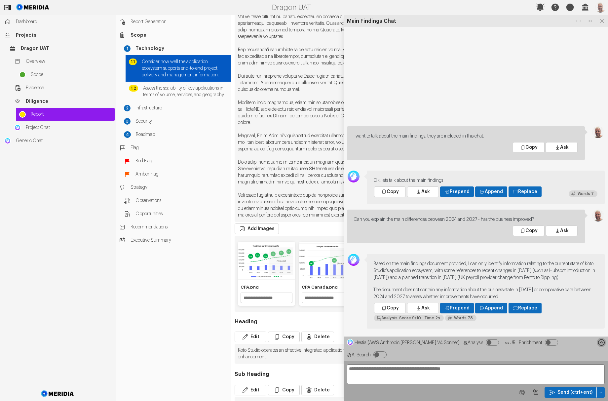
click at [601, 347] on icon at bounding box center [600, 341] width 9 height 9
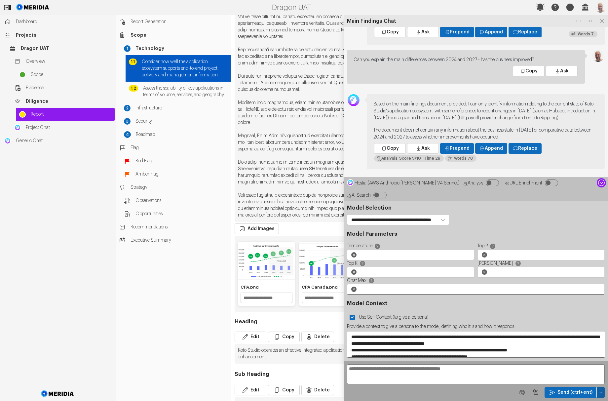
click at [599, 391] on icon "button" at bounding box center [600, 392] width 4 height 4
click at [573, 348] on span "Clear Chat Sesssion" at bounding box center [570, 346] width 55 height 7
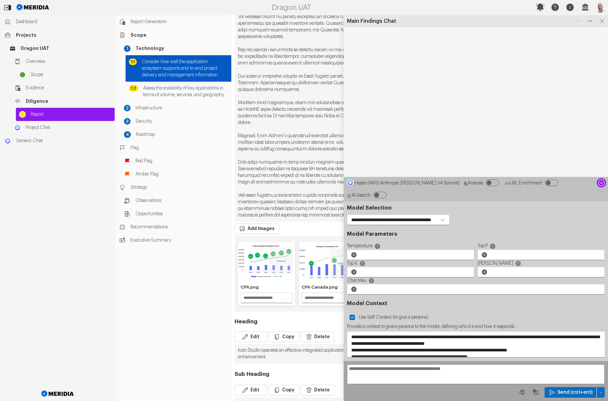
click at [601, 186] on icon at bounding box center [601, 182] width 7 height 7
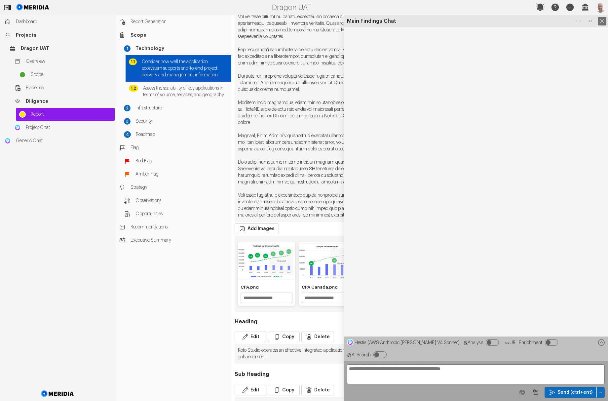
click at [604, 21] on icon at bounding box center [601, 21] width 9 height 9
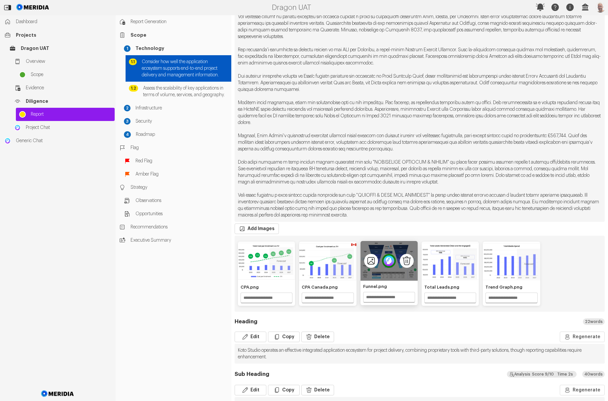
click at [384, 266] on img "3 of 5" at bounding box center [389, 261] width 14 height 14
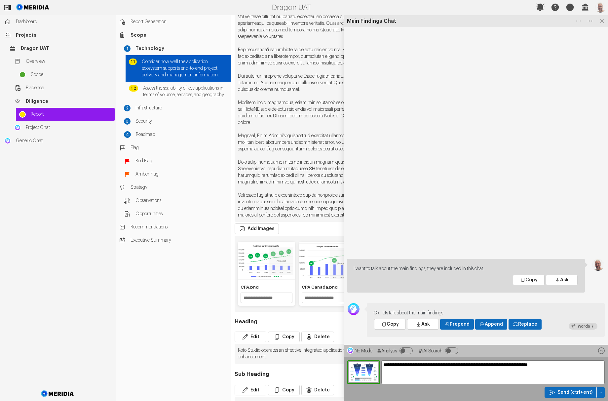
click at [443, 371] on textarea "**********" at bounding box center [492, 372] width 223 height 24
type textarea "**********"
click at [562, 394] on span "Send (ctrl+ent)" at bounding box center [574, 392] width 35 height 7
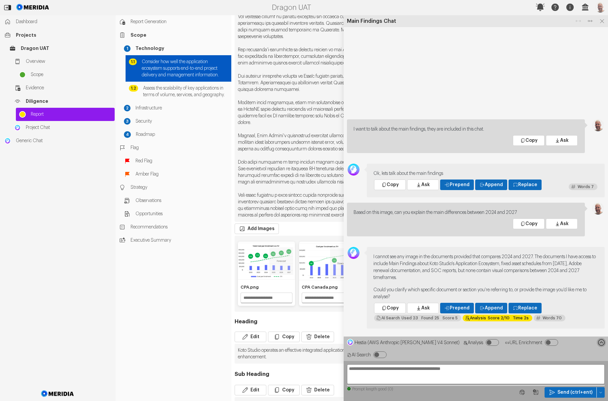
click at [603, 347] on icon at bounding box center [600, 341] width 9 height 9
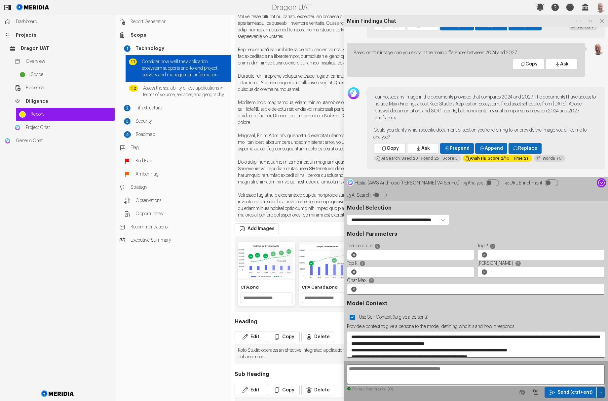
click at [601, 392] on icon "button" at bounding box center [600, 392] width 4 height 4
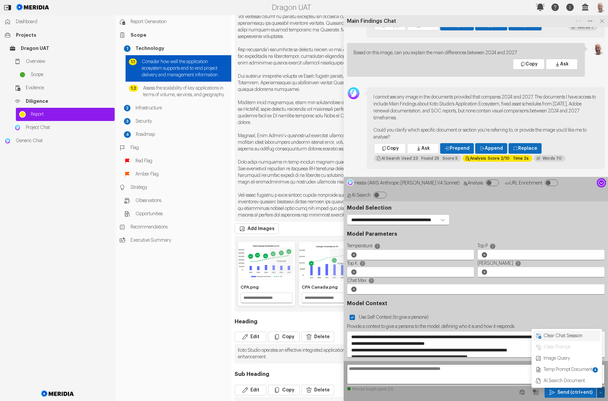
click at [574, 336] on span "Clear Chat Sesssion" at bounding box center [570, 335] width 55 height 7
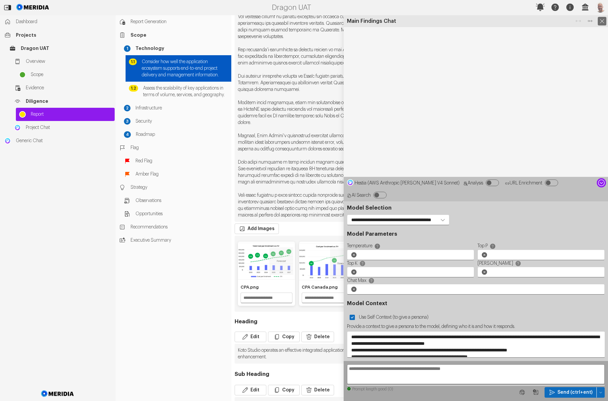
click at [601, 19] on icon at bounding box center [601, 21] width 9 height 9
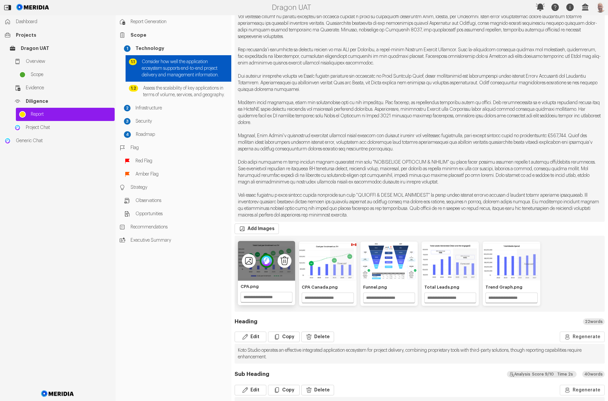
click at [266, 265] on img "1 of 5" at bounding box center [267, 261] width 14 height 14
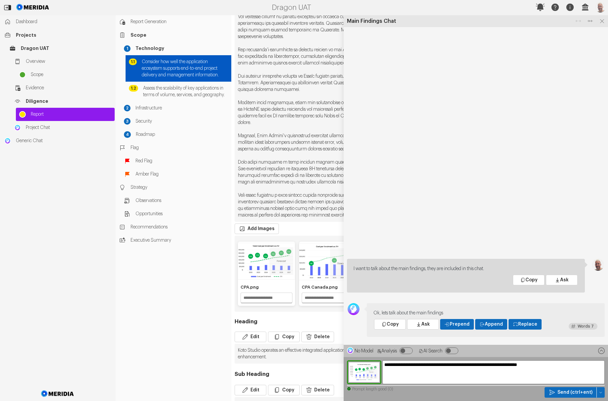
click at [419, 374] on textarea "**********" at bounding box center [493, 372] width 222 height 24
click at [602, 352] on icon at bounding box center [600, 350] width 9 height 9
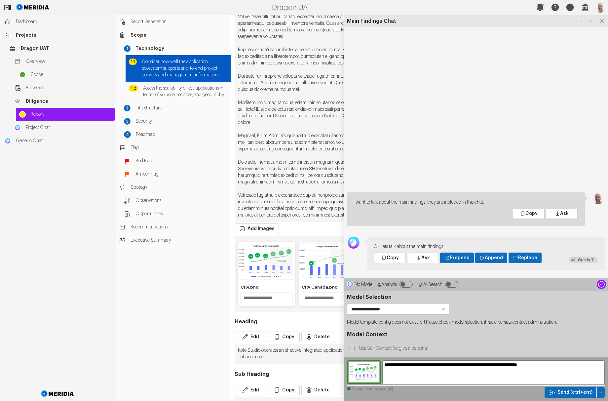
click at [449, 308] on select "**********" at bounding box center [398, 308] width 102 height 11
select select "**********"
click at [347, 303] on select "**********" at bounding box center [398, 308] width 102 height 11
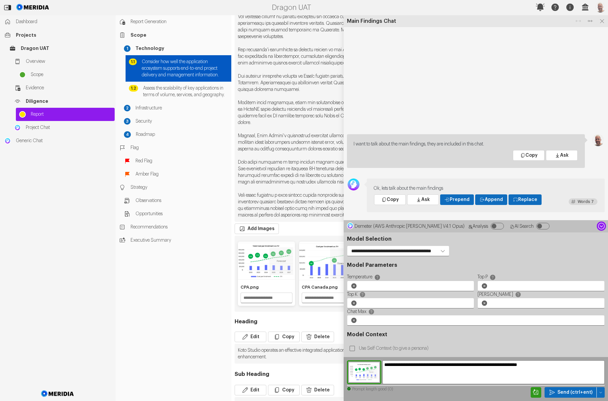
click at [601, 226] on icon at bounding box center [600, 225] width 9 height 9
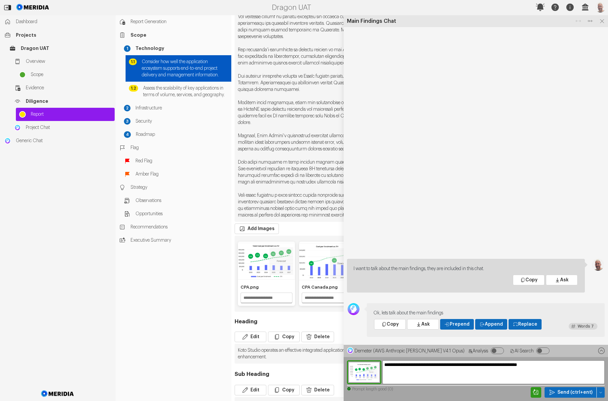
click at [423, 365] on textarea "**********" at bounding box center [493, 372] width 222 height 24
type textarea "**********"
click at [563, 394] on span "Send (ctrl+ent)" at bounding box center [574, 392] width 35 height 7
